Goal: Communication & Community: Answer question/provide support

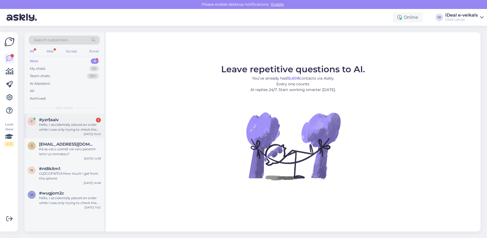
click at [73, 124] on div "Hello, I accidentally placed an order while I was only trying to check the deli…" at bounding box center [70, 127] width 62 height 10
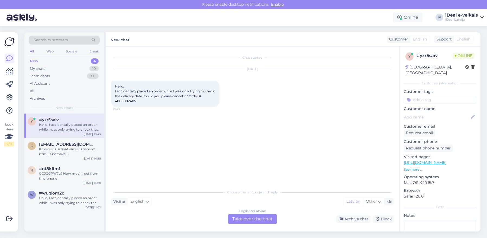
click at [261, 216] on div "English to Latvian Take over the chat" at bounding box center [252, 219] width 49 height 10
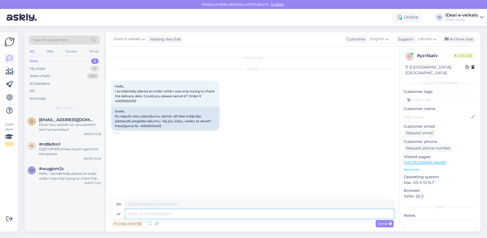
drag, startPoint x: 171, startPoint y: 212, endPoint x: 183, endPoint y: 212, distance: 11.4
click at [173, 212] on textarea at bounding box center [259, 213] width 269 height 9
type textarea "Sveiki,"
type textarea "Hello,"
type textarea "[PERSON_NAME]"
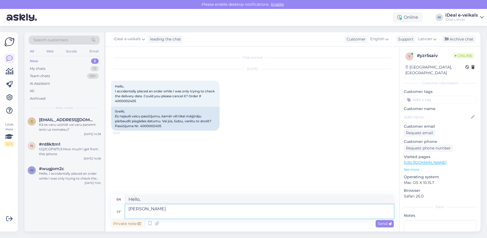
type textarea "Hello, of you"
type textarea "[PERSON_NAME], Jūsu pasūtījums"
type textarea "Hello, Your order"
paste textarea "4000002405"
type textarea "[PERSON_NAME], Jūsu pasūtījums 4000002405 ir"
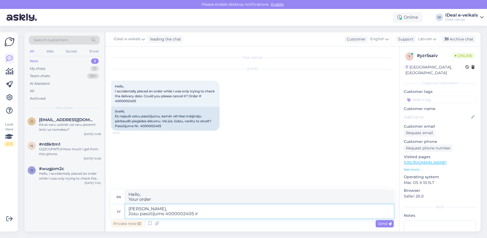
type textarea "Hello, Your order 4000002405"
type textarea "[PERSON_NAME], Jūsu pasūtījums 4000002405 ir a"
type textarea "Hello, Your order 4000002405 is"
type textarea "[PERSON_NAME], Jūsu pasūtījums 4000002405 ir atcelts"
type textarea "Hello, Your order 4000002405 has been cancelled."
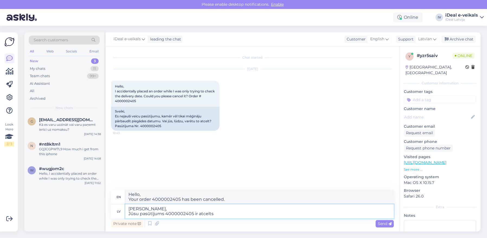
type textarea "[PERSON_NAME], Jūsu pasūtījums 4000002405 ir atcelts ."
type textarea "Hello, Your order 4000002405 has been canceled."
type textarea "[PERSON_NAME], Jūsu pasūtījums 4000002405 ir atcelts ."
click at [384, 221] on span "Send" at bounding box center [385, 223] width 14 height 5
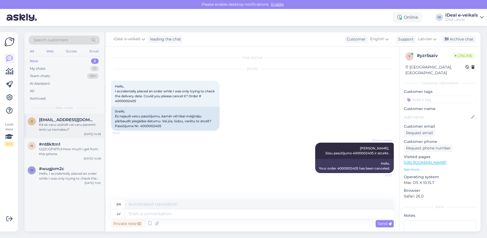
click at [75, 123] on div "Kā es varu uzzināt vai varu paņemt ierīci uz nomaksu?" at bounding box center [70, 127] width 62 height 10
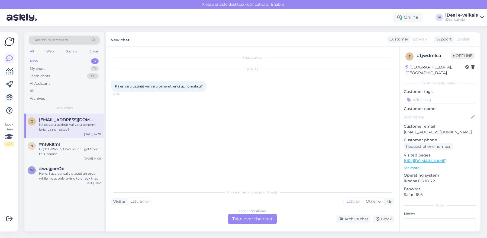
click at [241, 216] on div "Latvian to Latvian Take over the chat" at bounding box center [252, 219] width 49 height 10
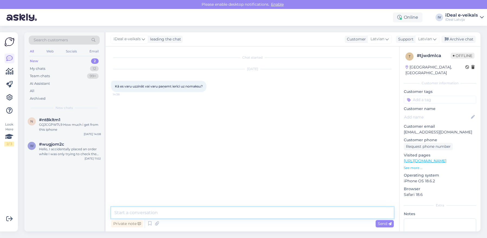
click at [145, 212] on textarea at bounding box center [252, 212] width 283 height 11
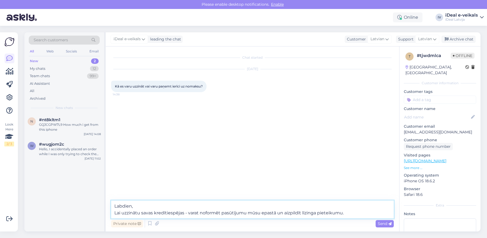
type textarea "Labdien, Lai uzzinātu savas kredītiespējas - varat noformēt pasūtījumu mūsu epa…"
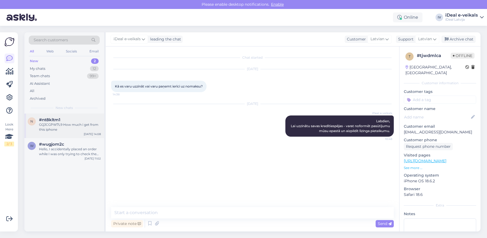
click at [71, 134] on div "n #nt8kltm1 GQJCGPW7L9 How much i get from this iphone [DATE] 14:08" at bounding box center [64, 125] width 80 height 24
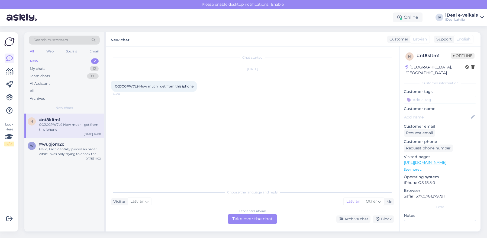
click at [125, 85] on span "GQJCGPW7L9 How much i get from this iphone" at bounding box center [154, 86] width 79 height 4
copy span "GQJCGPW7L9"
click at [238, 217] on div "Latvian to Latvian Take over the chat" at bounding box center [252, 219] width 49 height 10
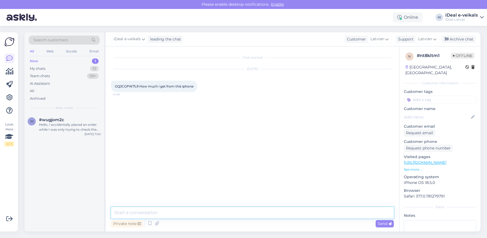
click at [166, 216] on textarea at bounding box center [252, 212] width 283 height 11
type textarea "Hello! You want to trade in this device?"
click at [92, 134] on div "[DATE] 11:02" at bounding box center [93, 134] width 16 height 4
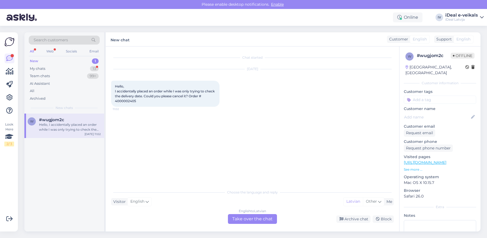
click at [122, 104] on div "Hello, I accidentally placed an order while I was only trying to check the deli…" at bounding box center [165, 94] width 108 height 26
click at [124, 100] on span "Hello, I accidentally placed an order while I was only trying to check the deli…" at bounding box center [165, 93] width 101 height 19
copy div "4000002405 11:02"
click at [244, 219] on div "English to Latvian Take over the chat" at bounding box center [252, 219] width 49 height 10
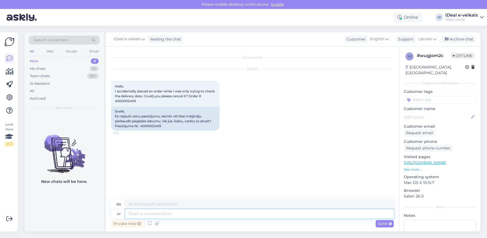
click at [147, 214] on textarea at bounding box center [259, 213] width 269 height 9
type textarea "Sveik"
type textarea "Hello"
type textarea "Sveiki,"
type textarea "Hello,"
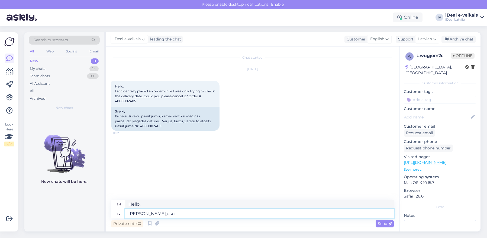
type textarea "[PERSON_NAME];usu"
type textarea "Hello, [DEMOGRAPHIC_DATA]"
type textarea "[PERSON_NAME], Jūsu p"
type textarea "Hello, Yours"
type textarea "[PERSON_NAME], Jūsu pasūtījums i"
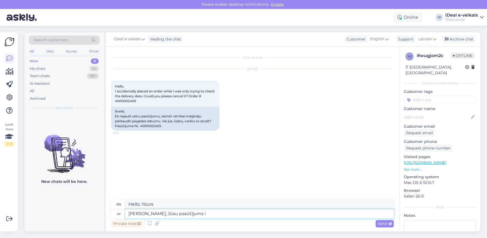
type textarea "Hello, your order"
type textarea "[PERSON_NAME], Jūsu pasūtījums ir"
type textarea "Hello, your order is"
type textarea "[PERSON_NAME], Jūsu pasūtījums ir atcelts."
type textarea "Hello, your order has been canceled."
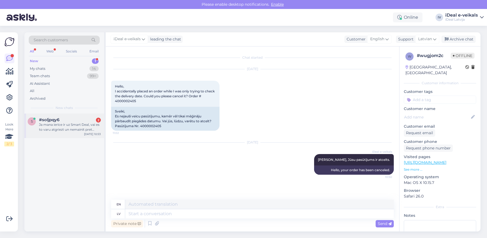
click at [57, 120] on span "#soljpqy6" at bounding box center [49, 119] width 20 height 5
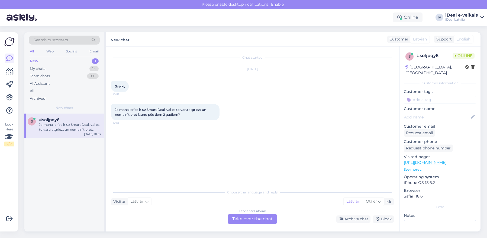
click at [240, 218] on div "Latvian to Latvian Take over the chat" at bounding box center [252, 219] width 49 height 10
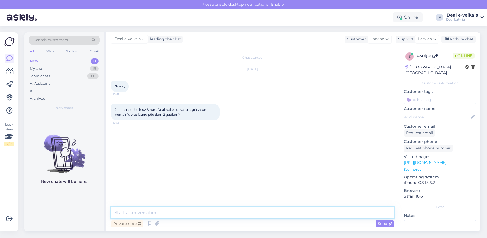
click at [174, 207] on textarea at bounding box center [252, 212] width 283 height 11
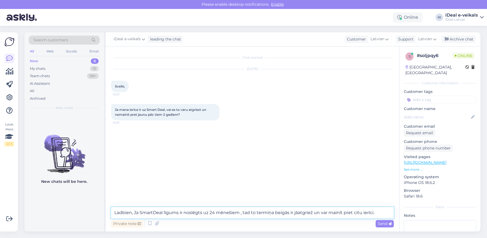
type textarea "Ladbien, Ja SmartDeal līgums ir noslēgts uz 24 mēnešiem , tad to termiņa beigās…"
